Goal: Use online tool/utility: Utilize a website feature to perform a specific function

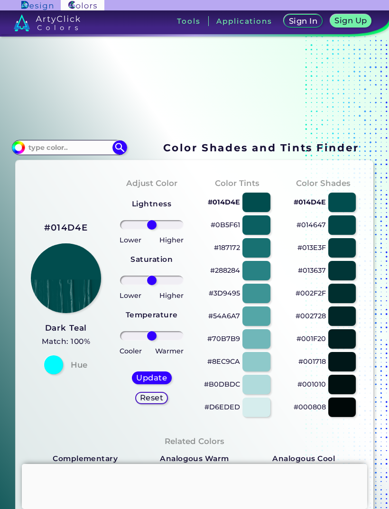
click at [344, 206] on div at bounding box center [342, 202] width 28 height 19
click at [341, 235] on div at bounding box center [342, 224] width 28 height 19
click at [347, 205] on div at bounding box center [342, 202] width 28 height 19
click at [346, 231] on div at bounding box center [342, 224] width 28 height 19
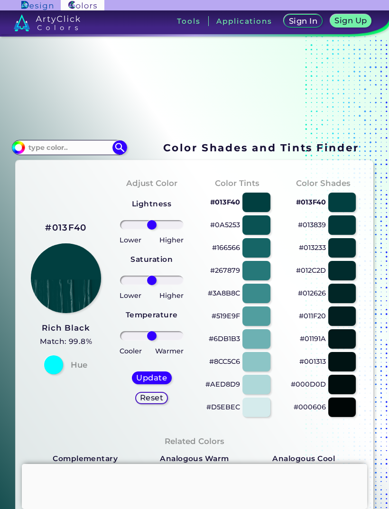
click at [341, 203] on div at bounding box center [342, 202] width 28 height 19
click at [347, 206] on div at bounding box center [342, 202] width 28 height 19
click at [254, 230] on div at bounding box center [256, 224] width 28 height 19
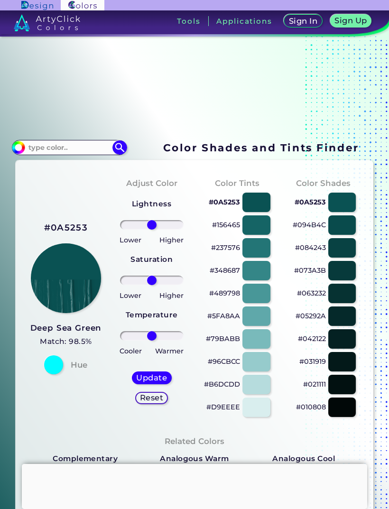
click at [344, 205] on div at bounding box center [342, 202] width 28 height 19
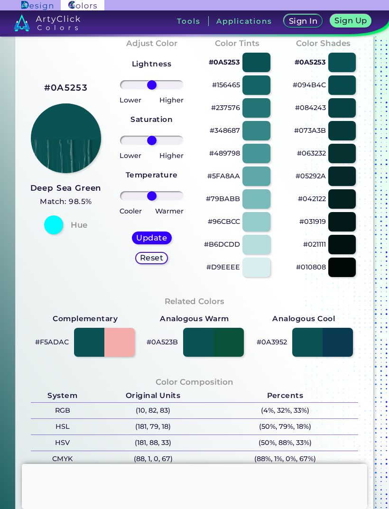
scroll to position [140, 0]
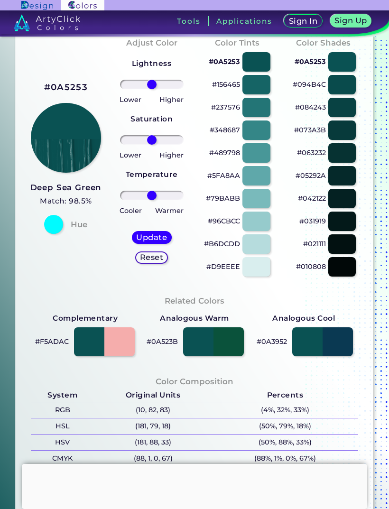
click at [154, 263] on div "Reset" at bounding box center [151, 257] width 29 height 11
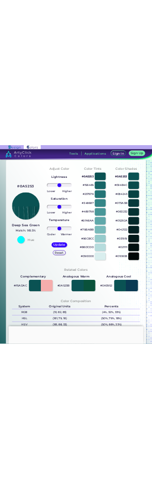
scroll to position [123, 0]
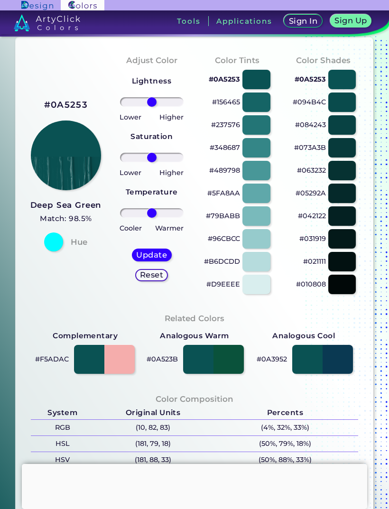
click at [95, 373] on div at bounding box center [104, 359] width 61 height 29
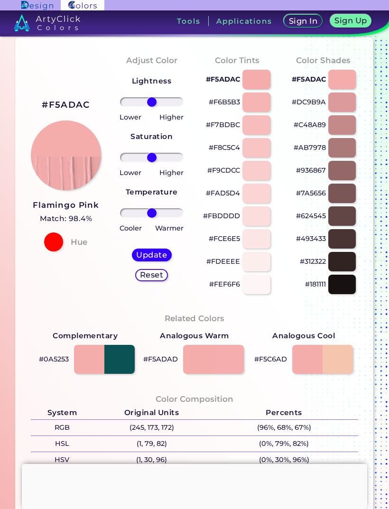
click at [125, 364] on div at bounding box center [104, 359] width 61 height 29
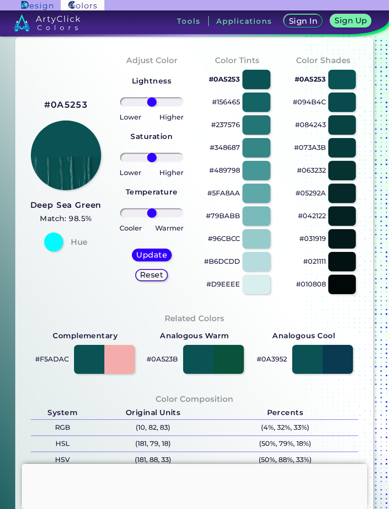
click at [346, 82] on div at bounding box center [342, 79] width 28 height 19
click at [257, 89] on div at bounding box center [256, 79] width 28 height 19
click at [346, 130] on div at bounding box center [342, 124] width 28 height 19
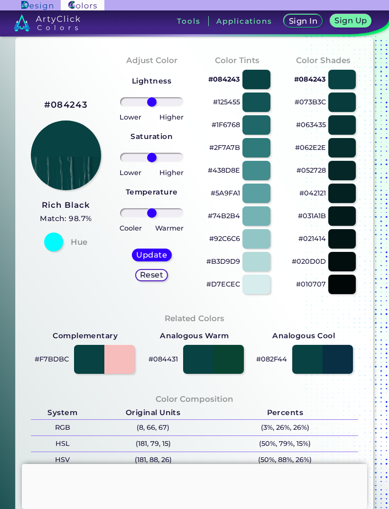
click at [343, 103] on div at bounding box center [342, 102] width 28 height 19
click at [348, 83] on div at bounding box center [342, 79] width 28 height 19
click at [348, 88] on div at bounding box center [342, 79] width 28 height 19
click at [260, 89] on div at bounding box center [256, 79] width 28 height 19
click at [262, 107] on div at bounding box center [256, 102] width 28 height 19
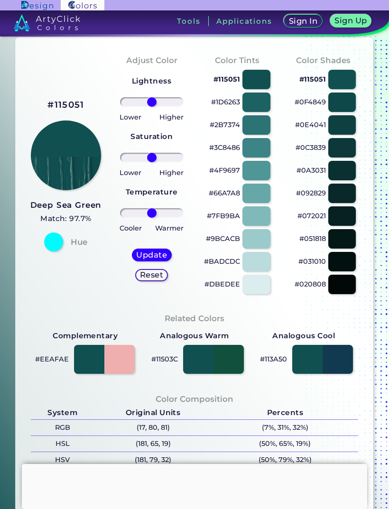
click at [304, 369] on div at bounding box center [322, 359] width 61 height 29
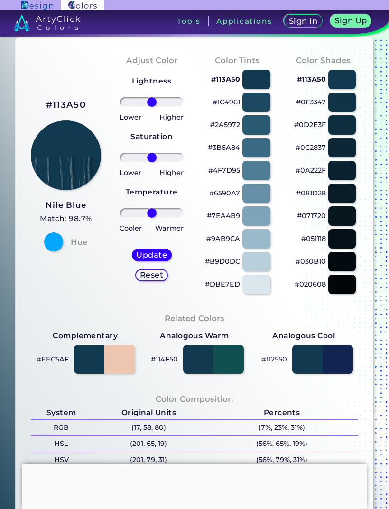
click at [236, 367] on div at bounding box center [213, 359] width 61 height 29
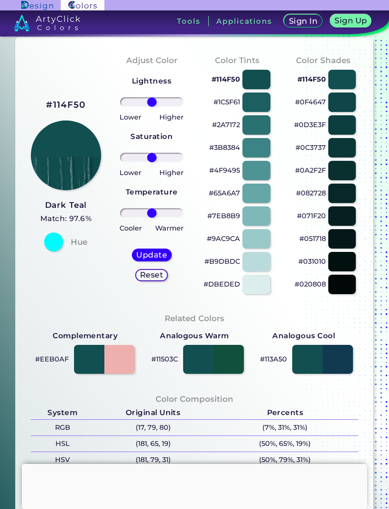
click at [257, 108] on div at bounding box center [256, 102] width 28 height 19
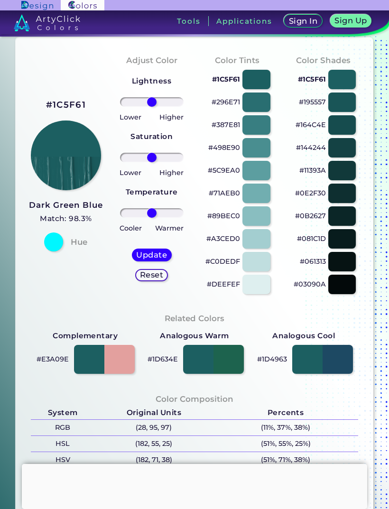
click at [256, 82] on div at bounding box center [256, 79] width 28 height 19
click at [260, 87] on div at bounding box center [256, 79] width 28 height 19
click at [89, 361] on div at bounding box center [104, 359] width 61 height 29
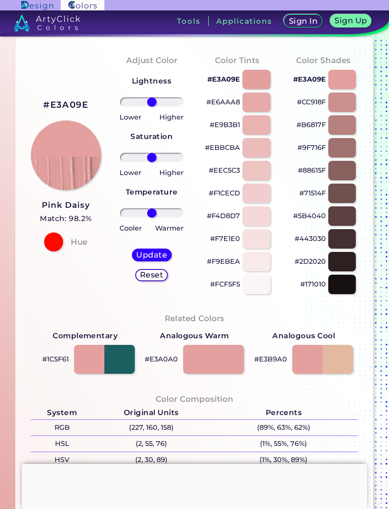
click at [129, 366] on div at bounding box center [104, 359] width 61 height 29
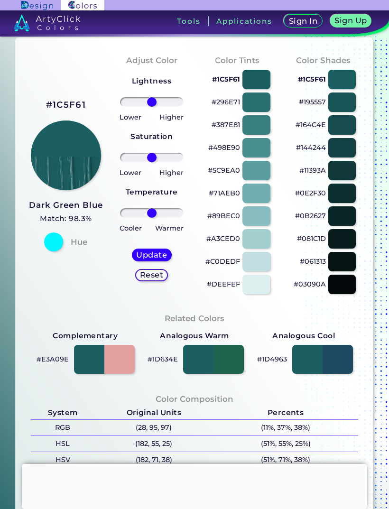
click at [262, 85] on div at bounding box center [256, 79] width 28 height 19
click at [352, 81] on div at bounding box center [342, 79] width 28 height 19
click at [342, 84] on div at bounding box center [342, 79] width 28 height 19
type input "#1c5f61"
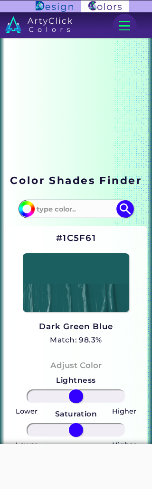
click at [110, 288] on img at bounding box center [76, 282] width 106 height 59
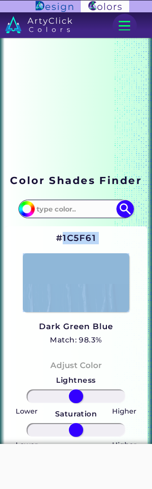
click at [112, 346] on h5 "Match: 98.3%" at bounding box center [76, 340] width 74 height 12
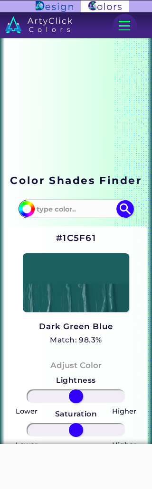
click at [78, 207] on input at bounding box center [75, 209] width 85 height 16
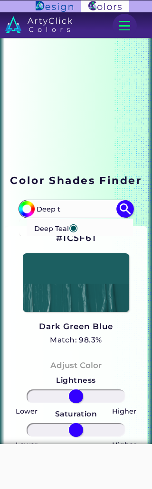
type input "Deep t"
click at [52, 233] on p "Deep Teal ◉" at bounding box center [56, 228] width 44 height 18
type input "#00555a"
type input "#00555A"
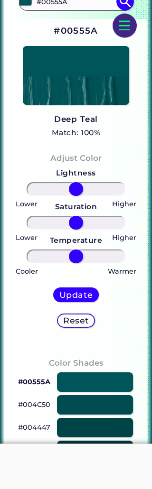
scroll to position [207, 0]
click at [107, 390] on div at bounding box center [95, 381] width 76 height 19
click at [96, 413] on div at bounding box center [95, 404] width 76 height 19
type input "#004c50"
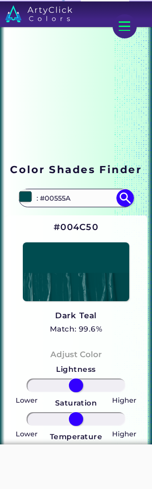
scroll to position [11, 0]
type input "#00555A"
click at [55, 201] on input "#00555A" at bounding box center [75, 198] width 85 height 16
click at [55, 200] on input "#00555A" at bounding box center [75, 198] width 85 height 16
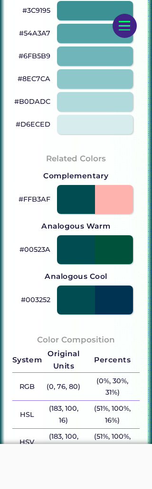
scroll to position [928, 0]
click at [120, 259] on div at bounding box center [95, 250] width 76 height 29
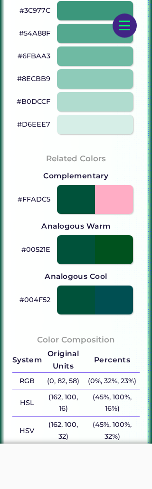
scroll to position [928, 0]
click at [114, 303] on div at bounding box center [95, 300] width 76 height 29
type input "#004f52"
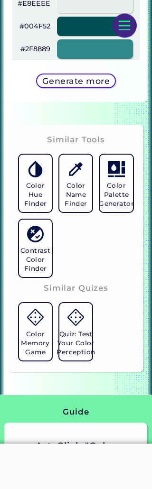
scroll to position [1984, 0]
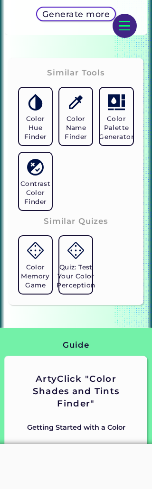
click at [36, 187] on h5 "Contrast Color Finder" at bounding box center [35, 192] width 30 height 27
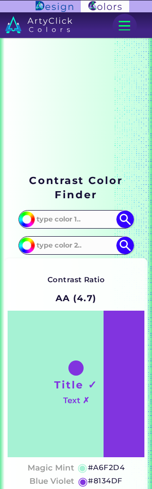
scroll to position [0, 0]
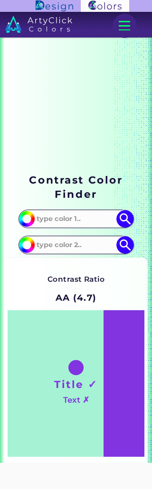
click at [96, 219] on input at bounding box center [75, 219] width 85 height 16
type input "004c50"
click at [124, 217] on img at bounding box center [125, 219] width 18 height 18
type input "#004c50"
type input "#004C50"
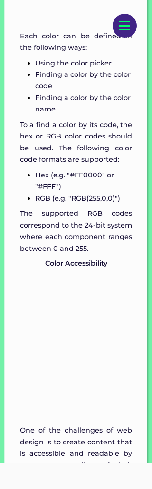
scroll to position [1903, 0]
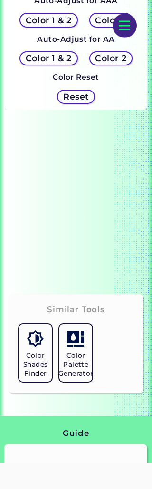
click at [83, 374] on h5 "Color Palette Generator" at bounding box center [75, 365] width 35 height 27
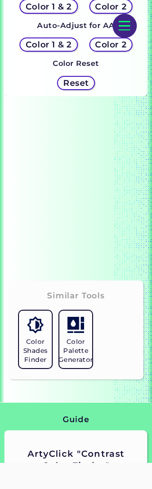
scroll to position [520, 0]
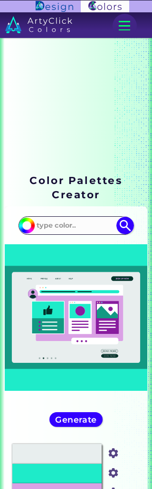
scroll to position [110, 0]
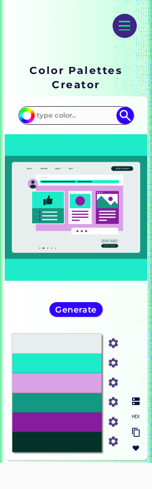
click at [68, 117] on input at bounding box center [75, 116] width 85 height 16
type input "004c50"
click at [120, 119] on img at bounding box center [125, 116] width 18 height 18
type input "#000000"
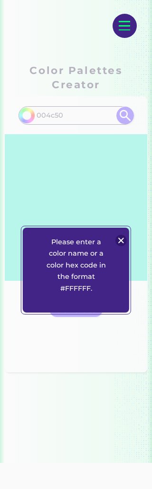
click at [121, 242] on img at bounding box center [120, 240] width 11 height 11
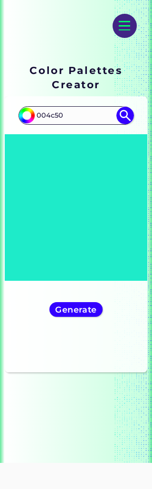
click at [45, 117] on input "004c50" at bounding box center [75, 116] width 85 height 16
click at [60, 121] on input "004c50" at bounding box center [75, 116] width 85 height 16
type input "#004c50"
click at [127, 118] on img at bounding box center [125, 116] width 18 height 18
type input "#004c50"
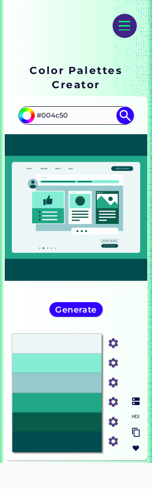
click at [116, 429] on img at bounding box center [113, 422] width 14 height 14
click at [113, 427] on input "#095c4a" at bounding box center [110, 420] width 15 height 15
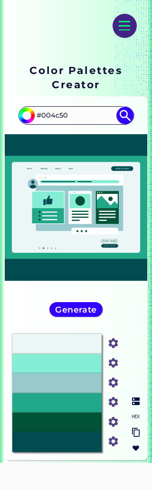
click at [113, 429] on img at bounding box center [113, 422] width 14 height 14
click at [116, 429] on img at bounding box center [113, 422] width 14 height 14
click at [113, 427] on input "#005337" at bounding box center [110, 420] width 15 height 15
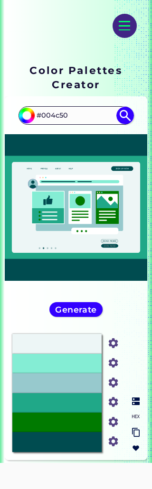
click at [115, 429] on img at bounding box center [113, 422] width 14 height 14
click at [119, 429] on img at bounding box center [113, 422] width 14 height 14
click at [112, 427] on input "#007a00" at bounding box center [110, 420] width 15 height 15
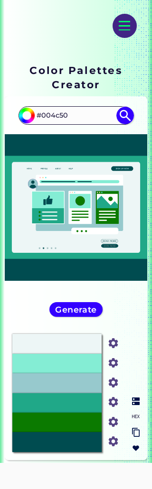
click at [117, 429] on img at bounding box center [113, 422] width 14 height 14
click at [122, 121] on img at bounding box center [125, 116] width 18 height 18
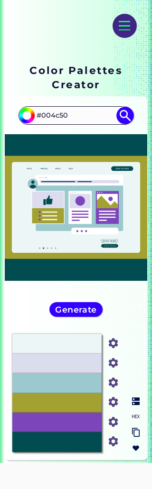
click at [130, 120] on img at bounding box center [125, 116] width 18 height 18
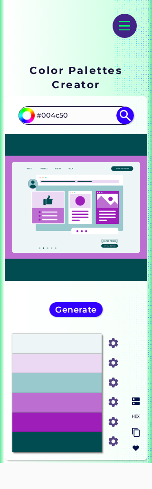
click at [78, 113] on input "#004c50" at bounding box center [75, 116] width 85 height 16
type input "#"
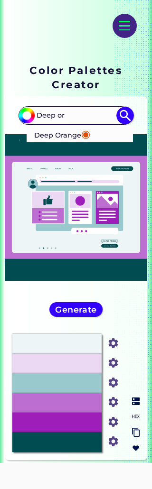
type input "Deep or"
click at [70, 139] on p "Deep Orange ◉" at bounding box center [62, 134] width 56 height 18
type input "#dc4d01"
type input "#DC4D01"
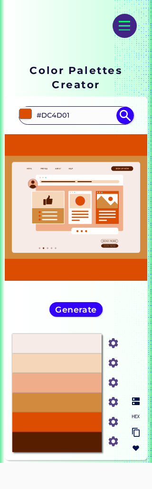
click at [118, 448] on img at bounding box center [113, 442] width 14 height 14
click at [119, 448] on img at bounding box center [113, 442] width 14 height 14
click at [116, 448] on img at bounding box center [113, 442] width 14 height 14
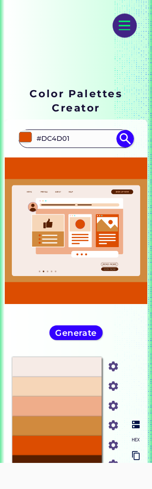
scroll to position [0, 0]
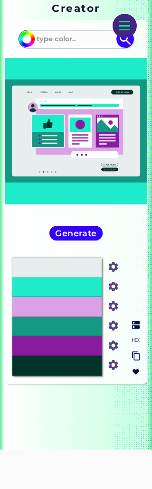
scroll to position [187, 0]
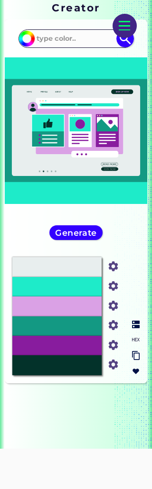
click at [84, 375] on div "#03322A" at bounding box center [57, 364] width 90 height 19
click at [114, 372] on img at bounding box center [113, 365] width 14 height 14
click at [117, 372] on img at bounding box center [113, 365] width 14 height 14
click at [116, 372] on img at bounding box center [113, 365] width 14 height 14
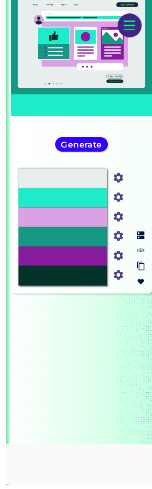
scroll to position [279, 0]
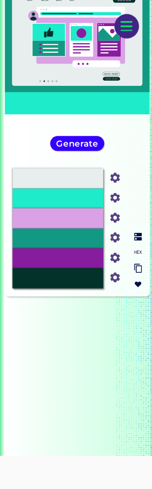
click at [137, 252] on img at bounding box center [136, 248] width 8 height 8
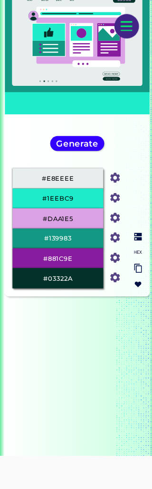
click at [133, 237] on img at bounding box center [136, 233] width 8 height 8
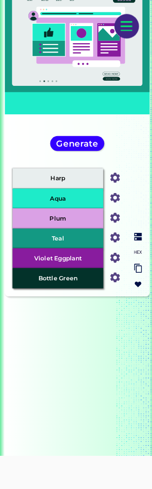
click at [134, 252] on img at bounding box center [136, 248] width 8 height 8
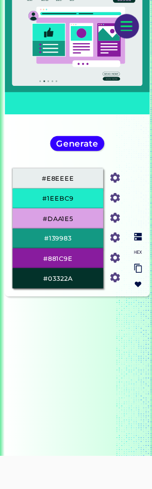
click at [136, 237] on img at bounding box center [136, 233] width 8 height 8
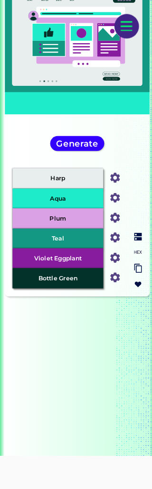
click at [87, 146] on h5 "Generate" at bounding box center [75, 141] width 41 height 9
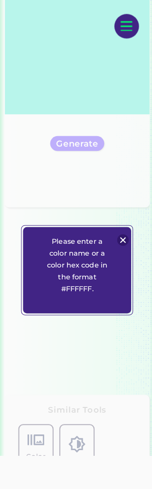
click at [122, 239] on img at bounding box center [120, 236] width 11 height 11
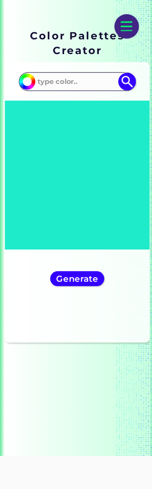
scroll to position [145, 0]
click at [88, 80] on input at bounding box center [75, 81] width 85 height 16
type input "#004c50"
click at [123, 84] on img at bounding box center [125, 81] width 18 height 18
type input "#004c50"
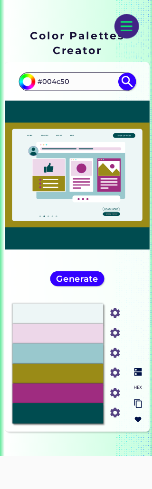
click at [113, 392] on input "#9f2c80" at bounding box center [110, 385] width 15 height 15
click at [113, 392] on input "#9f2c78" at bounding box center [110, 385] width 15 height 15
click at [117, 315] on img at bounding box center [113, 308] width 14 height 14
click at [112, 314] on input "#edf6f6" at bounding box center [110, 306] width 15 height 15
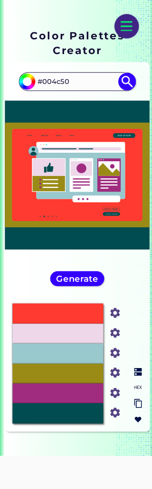
click at [116, 315] on img at bounding box center [113, 308] width 14 height 14
click at [114, 314] on input "#ff3a30" at bounding box center [110, 306] width 15 height 15
click at [113, 314] on input "#fe3a30" at bounding box center [110, 306] width 15 height 15
click at [111, 314] on input "#f93a30" at bounding box center [110, 306] width 15 height 15
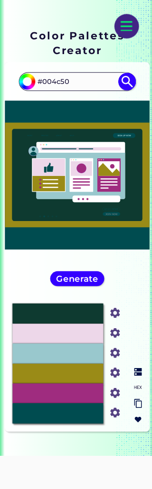
click at [115, 315] on img at bounding box center [113, 308] width 14 height 14
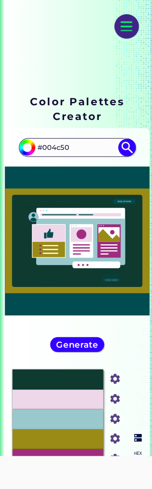
scroll to position [0, 0]
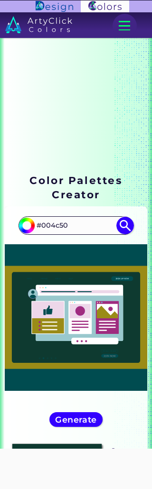
click at [74, 226] on input "#004c50" at bounding box center [75, 226] width 85 height 16
type input "#"
click at [56, 229] on input at bounding box center [75, 226] width 85 height 16
paste input "#A93B0A"
type input "#A93B0A"
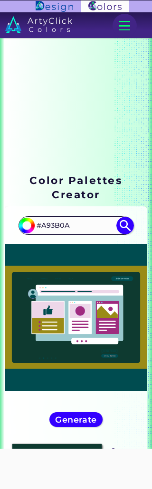
click at [123, 229] on img at bounding box center [125, 226] width 18 height 18
type input "#a93b0a"
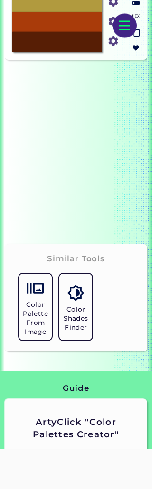
scroll to position [511, 0]
click at [74, 301] on img at bounding box center [75, 292] width 17 height 17
